Goal: Navigation & Orientation: Find specific page/section

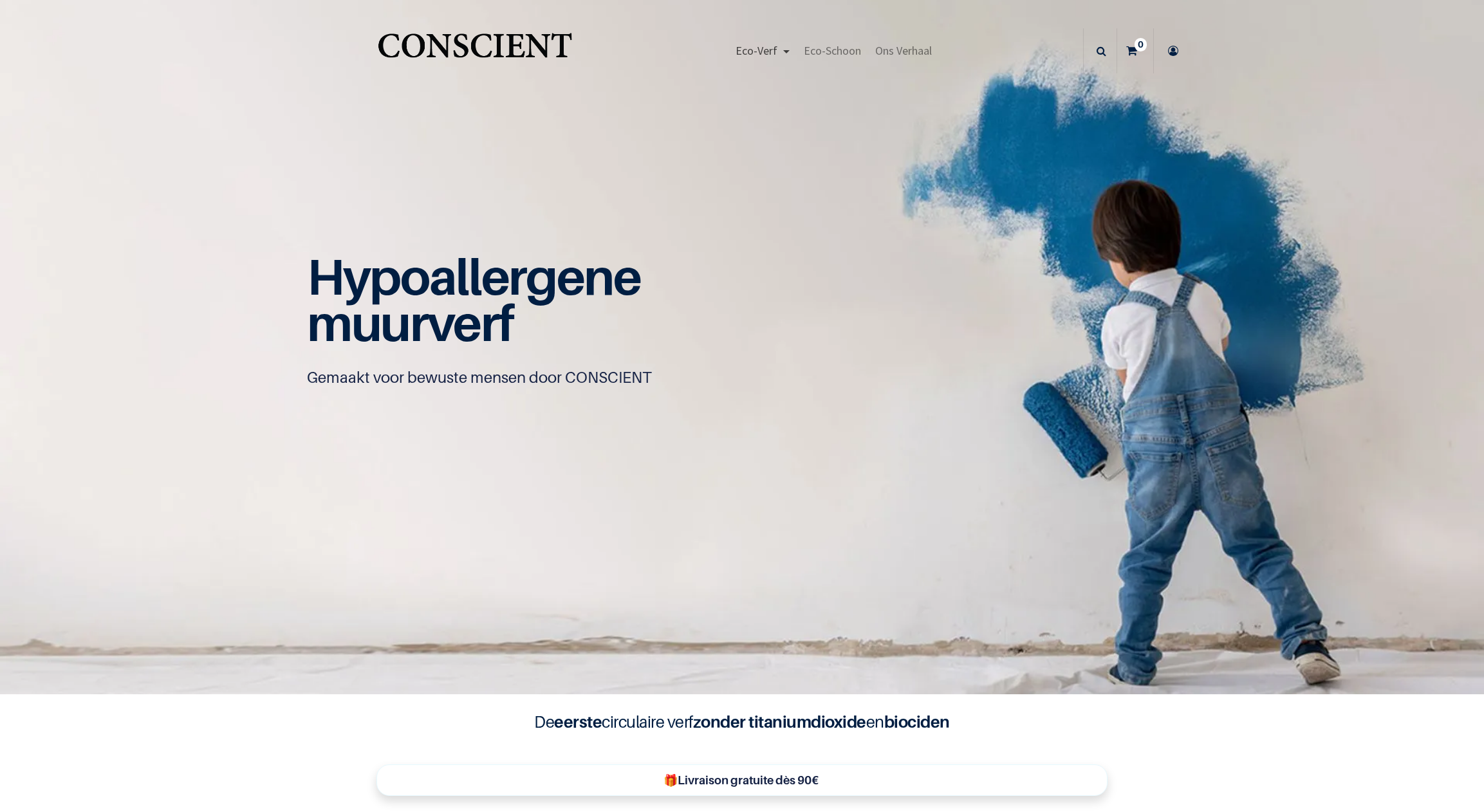
click at [757, 48] on span "Eco-Verf" at bounding box center [757, 51] width 41 height 15
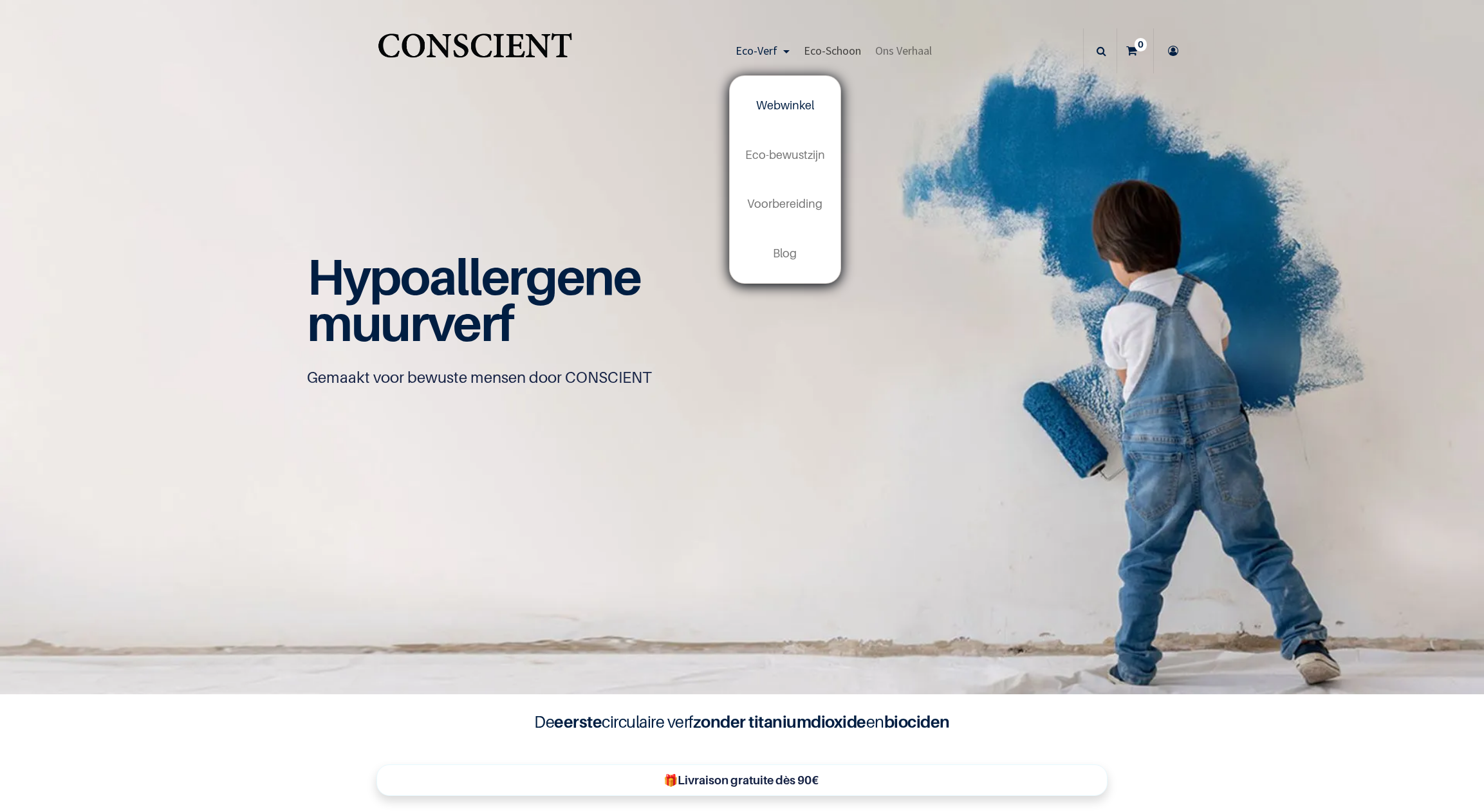
click at [820, 45] on span "Eco-Schoon" at bounding box center [832, 51] width 57 height 15
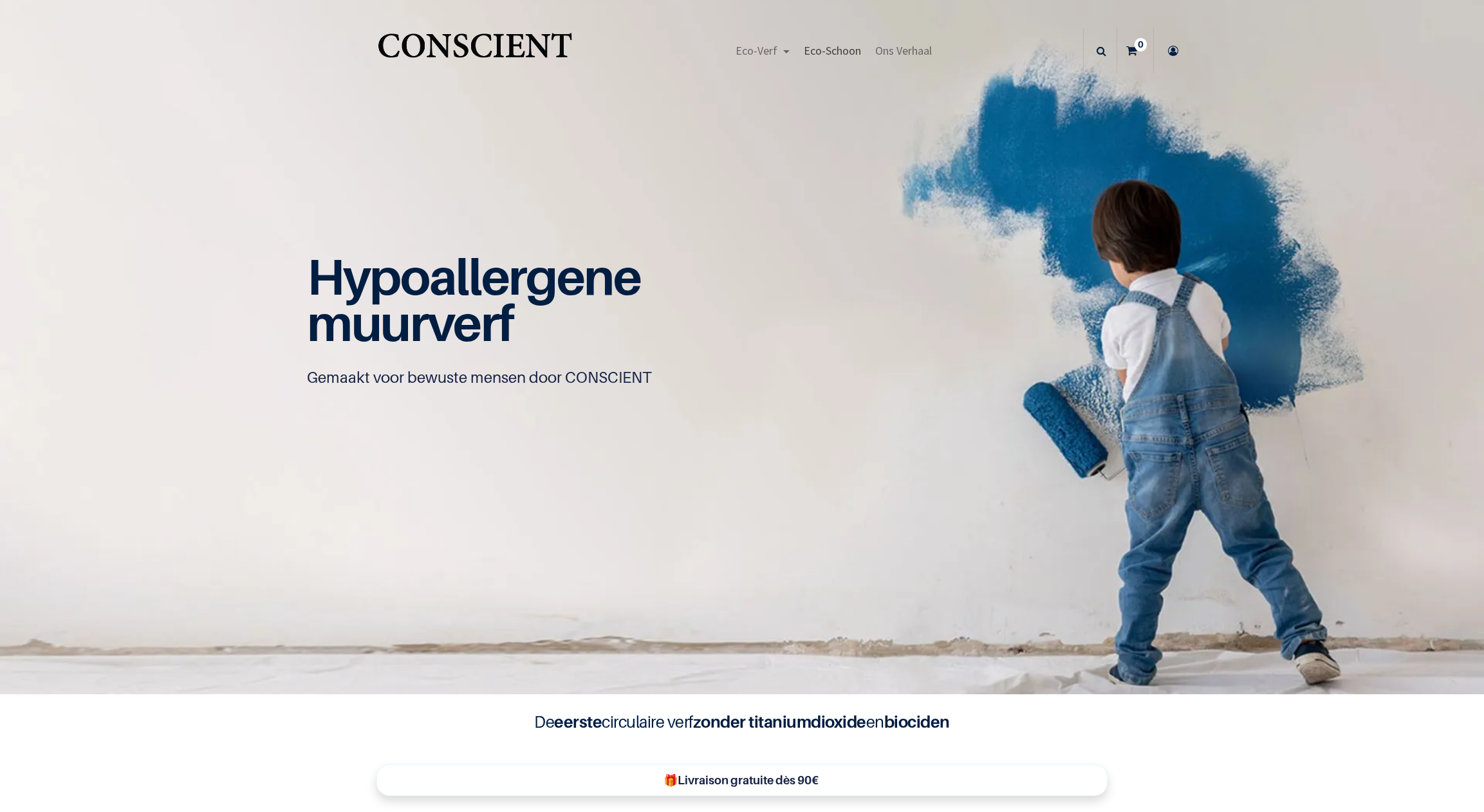
click at [820, 56] on span "Eco-Schoon" at bounding box center [832, 51] width 57 height 15
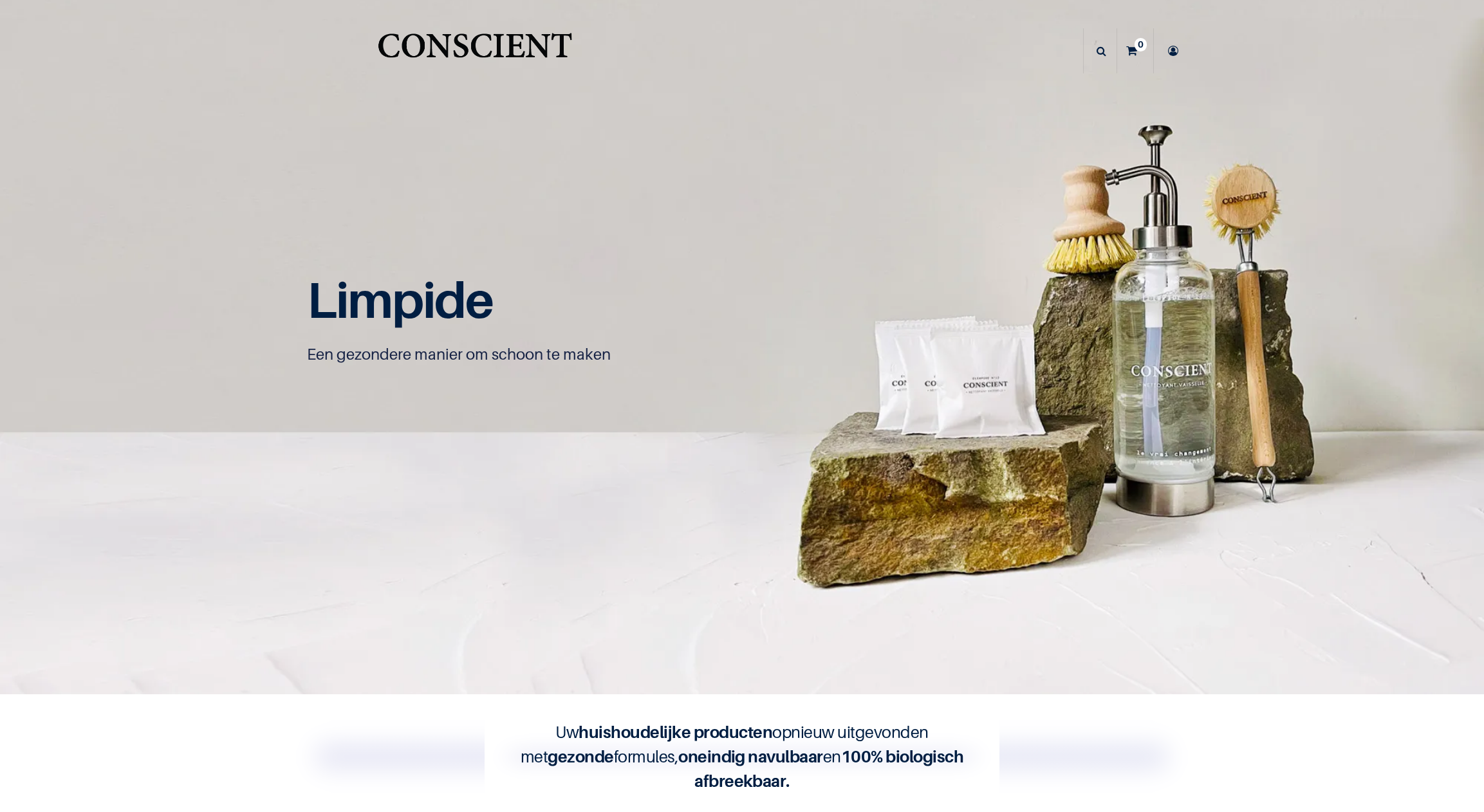
scroll to position [1, 0]
click at [927, 53] on span "Ons Verhaal" at bounding box center [903, 51] width 56 height 15
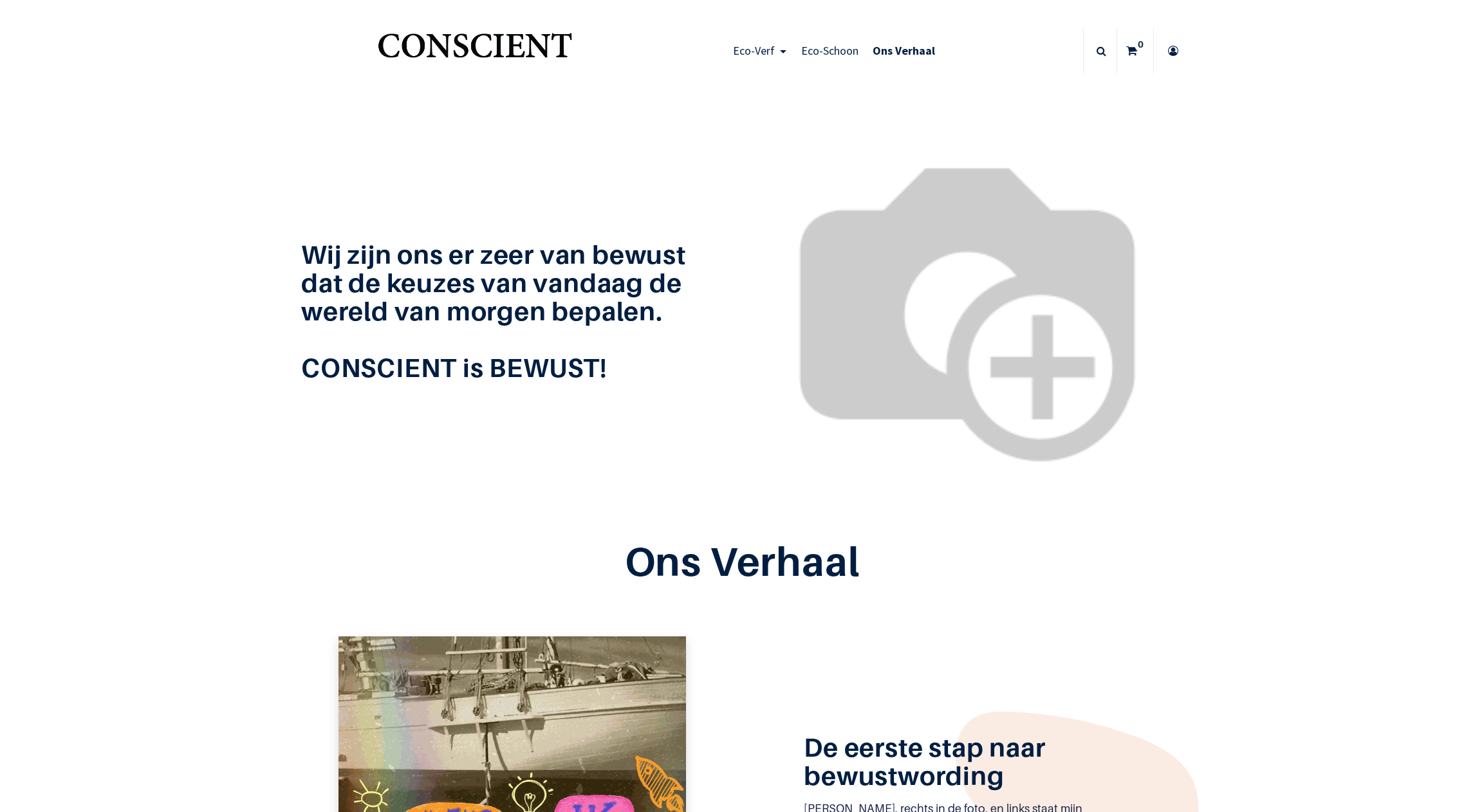
click at [759, 56] on span "Eco-Verf" at bounding box center [754, 51] width 41 height 15
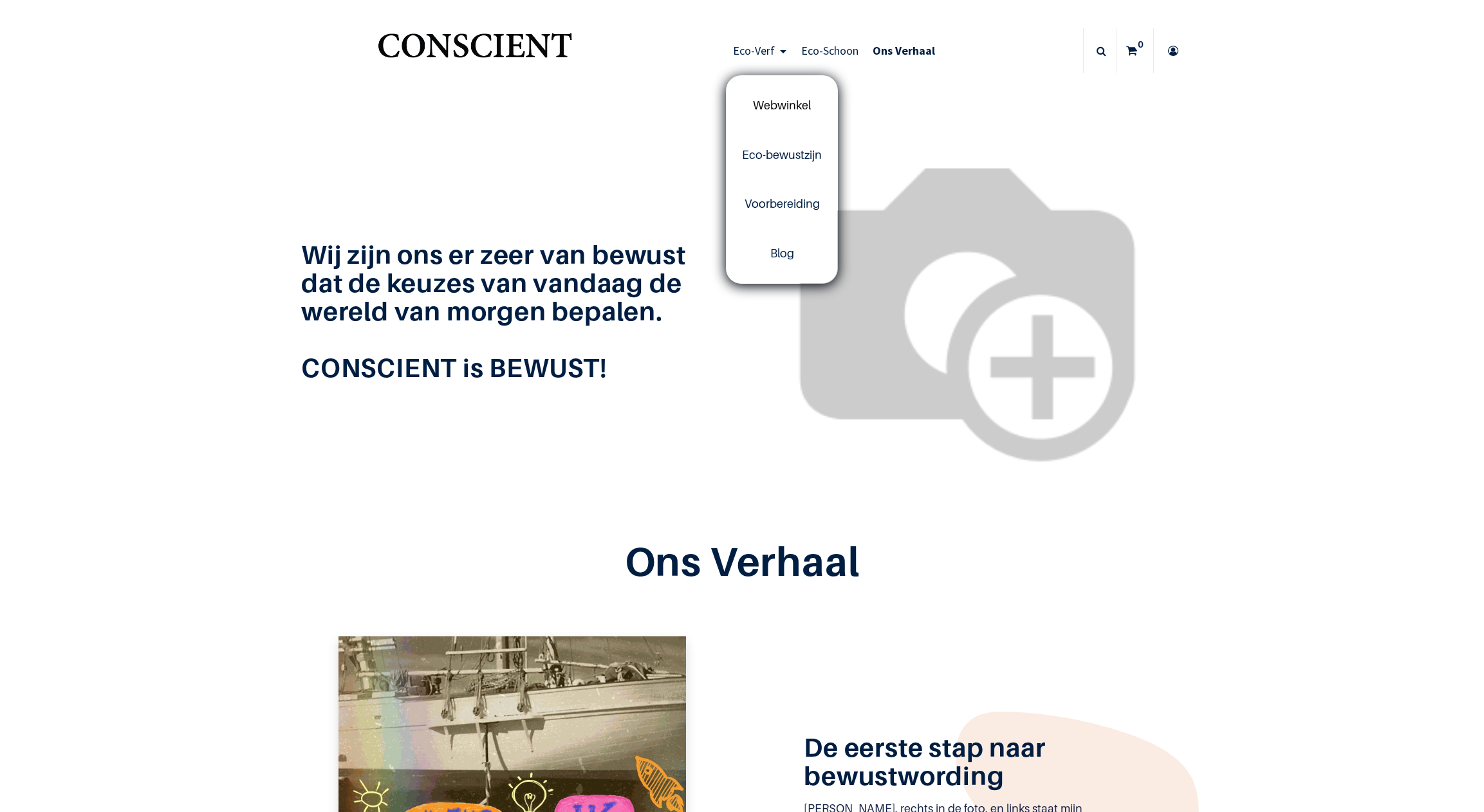
click at [779, 105] on span "Webwinkel" at bounding box center [782, 105] width 58 height 13
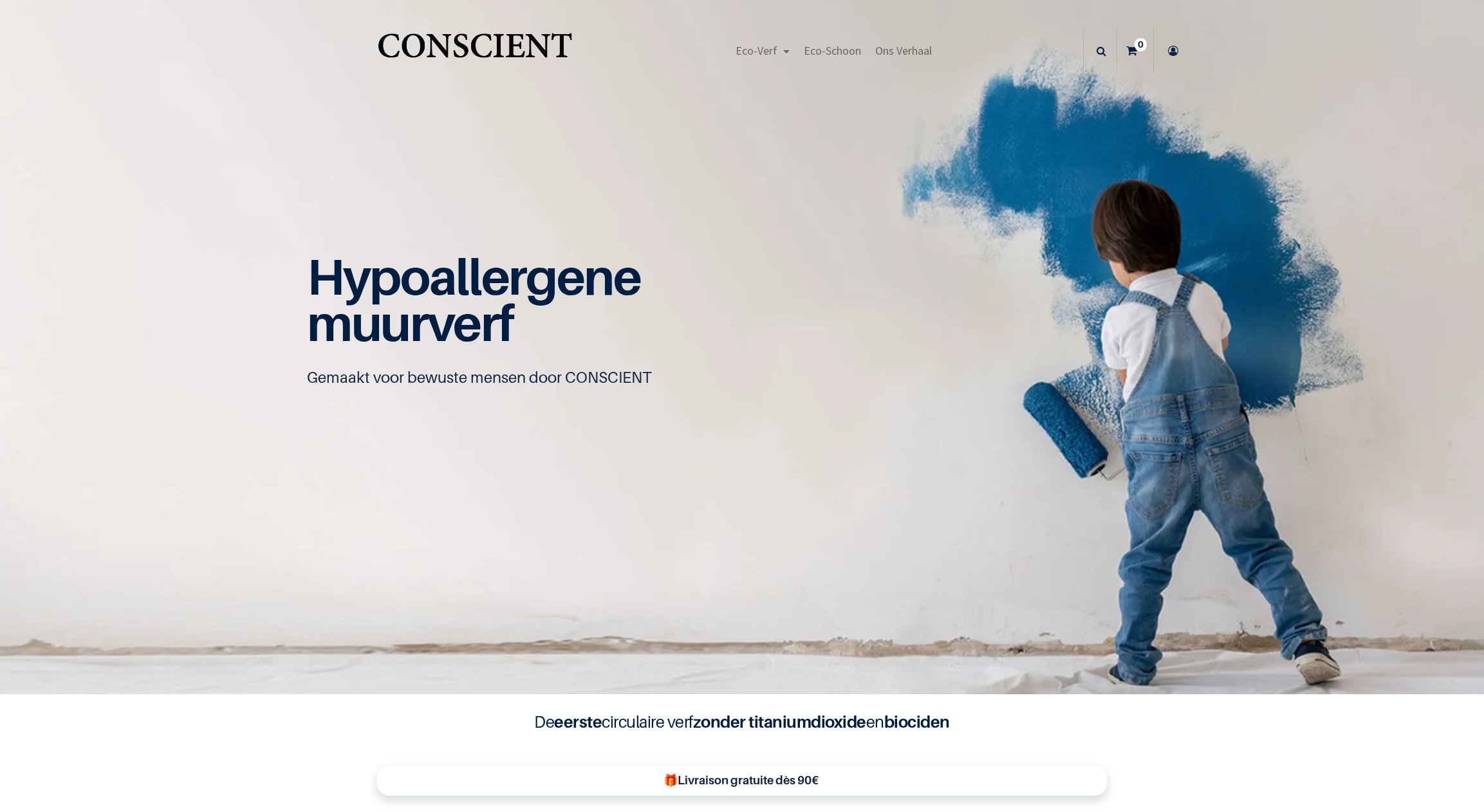
scroll to position [1, 0]
